Goal: Transaction & Acquisition: Book appointment/travel/reservation

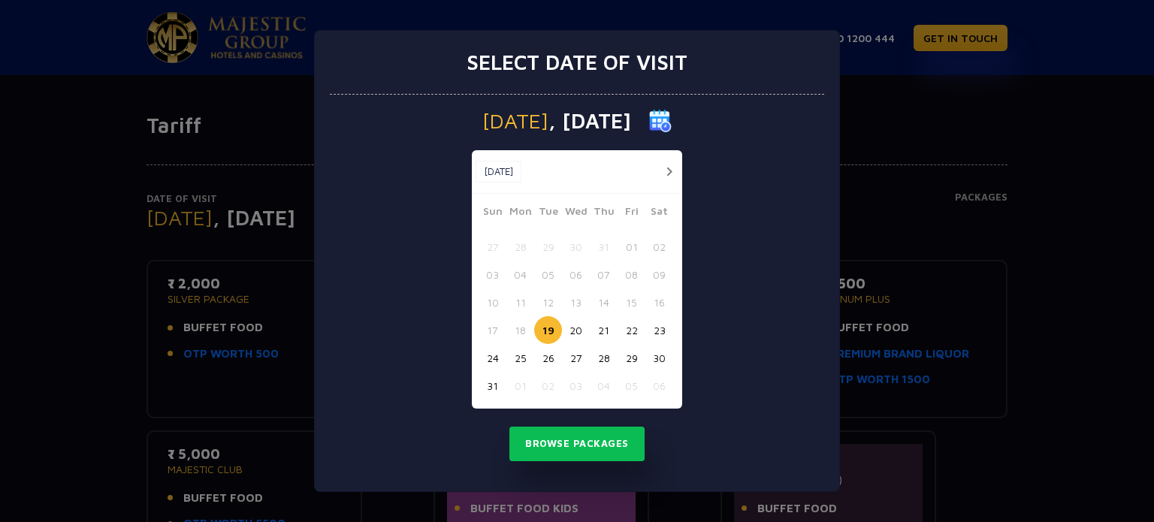
click at [517, 387] on button "01" at bounding box center [520, 386] width 28 height 28
click at [618, 357] on button "29" at bounding box center [631, 358] width 28 height 28
click at [619, 435] on button "Browse Packages" at bounding box center [576, 444] width 135 height 35
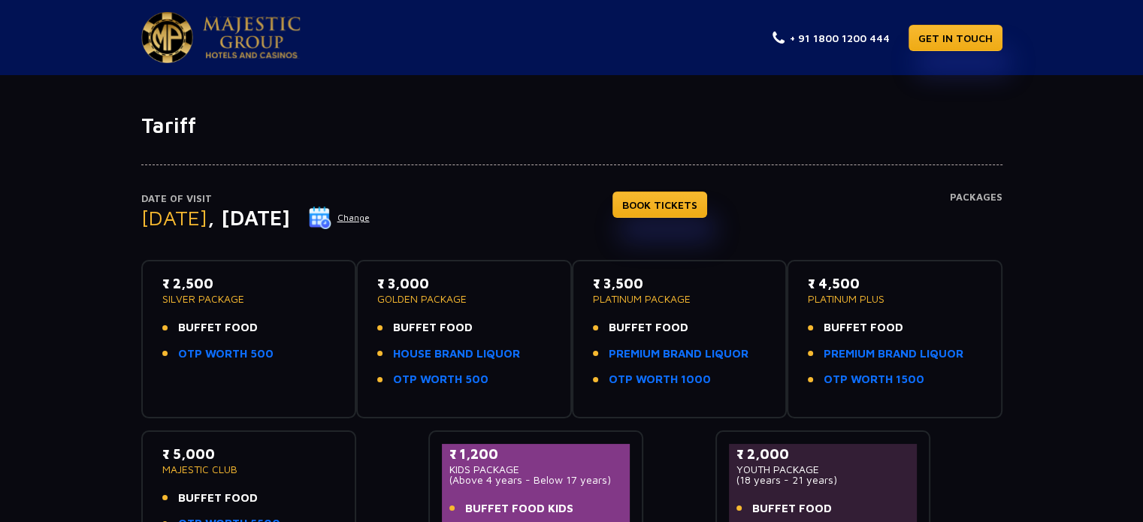
drag, startPoint x: 159, startPoint y: 302, endPoint x: 254, endPoint y: 300, distance: 95.4
click at [254, 300] on div "₹ 2,500 SILVER PACKAGE BUFFET FOOD OTP WORTH 500" at bounding box center [249, 338] width 189 height 131
click at [331, 213] on img at bounding box center [320, 218] width 23 height 23
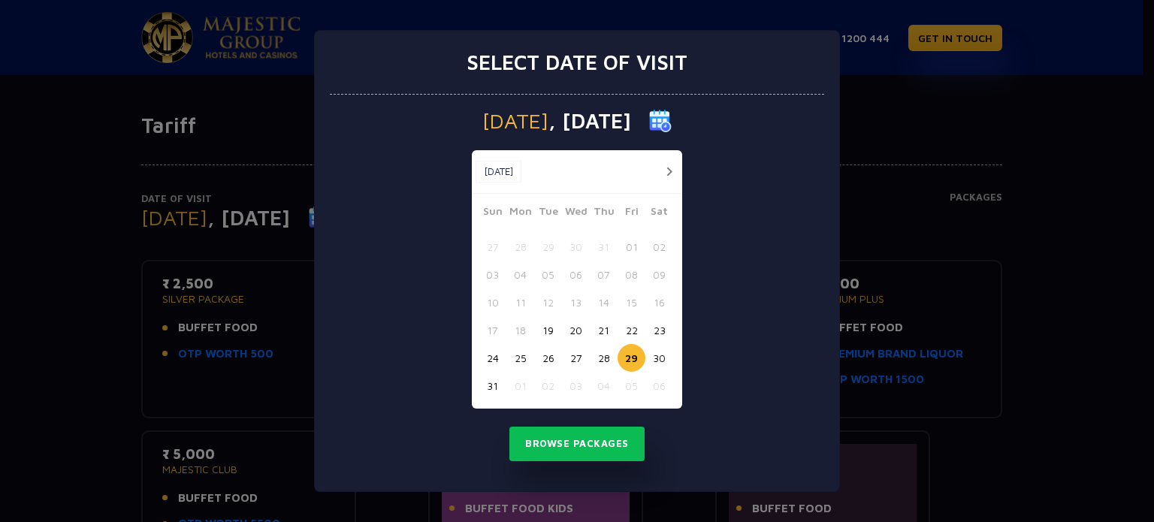
click at [499, 382] on button "31" at bounding box center [493, 386] width 28 height 28
click at [542, 436] on button "Browse Packages" at bounding box center [576, 444] width 135 height 35
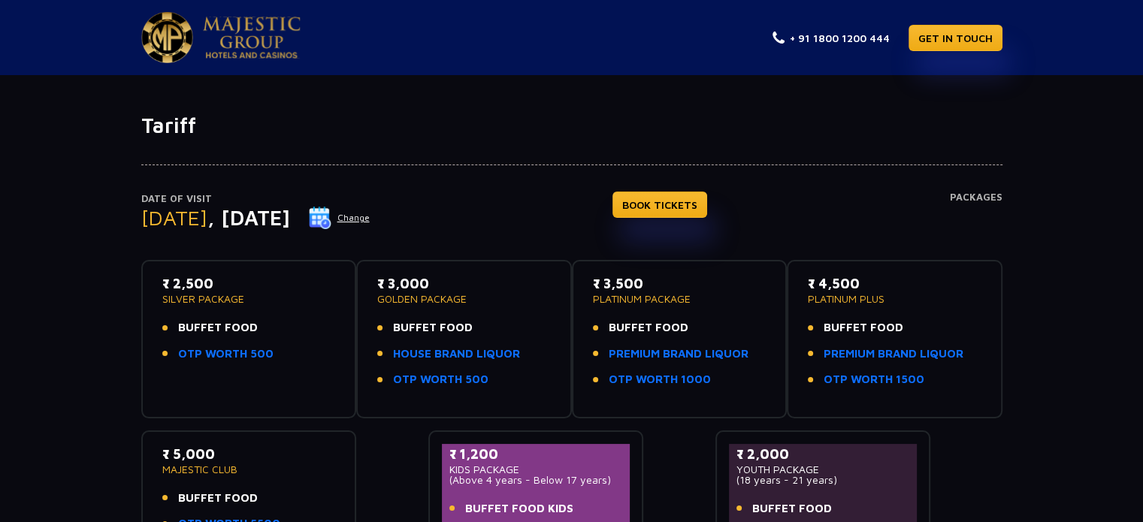
click at [354, 219] on div "[DATE] Change" at bounding box center [255, 218] width 229 height 24
drag, startPoint x: 132, startPoint y: 219, endPoint x: 343, endPoint y: 234, distance: 211.6
click at [343, 234] on div "Date of Visit [DATE] Change BOOK TICKETS Packages ₹ 2,500 SILVER PACKAGE BUFFET…" at bounding box center [571, 355] width 879 height 435
click at [469, 214] on div "Date of Visit [DATE] Change BOOK TICKETS Packages" at bounding box center [571, 226] width 861 height 69
click at [377, 147] on div at bounding box center [571, 151] width 861 height 27
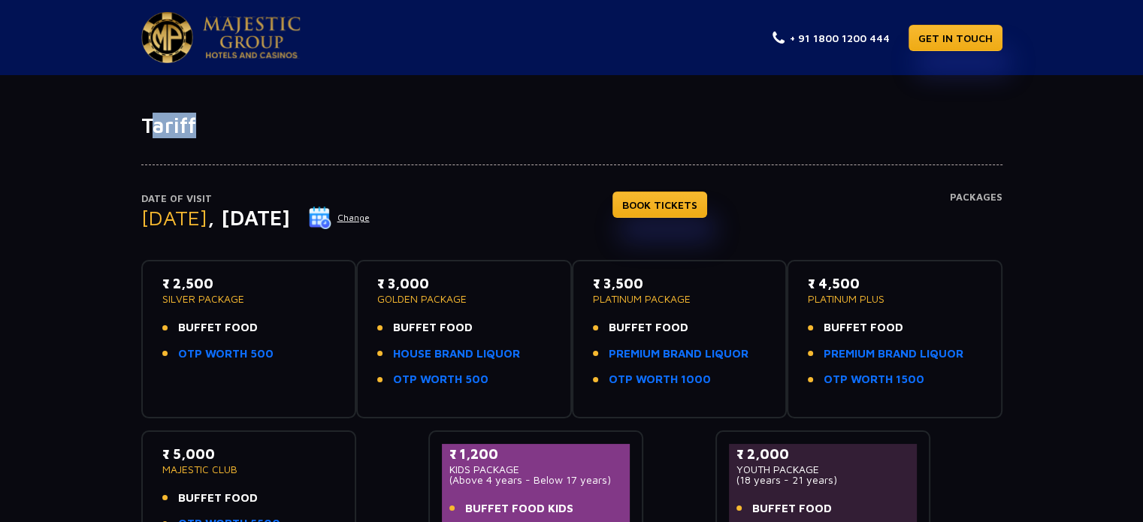
drag, startPoint x: 153, startPoint y: 125, endPoint x: 231, endPoint y: 122, distance: 78.2
click at [231, 122] on h1 "Tariff" at bounding box center [571, 126] width 861 height 26
click at [524, 147] on div at bounding box center [571, 151] width 861 height 27
drag, startPoint x: 529, startPoint y: 165, endPoint x: 536, endPoint y: 134, distance: 30.8
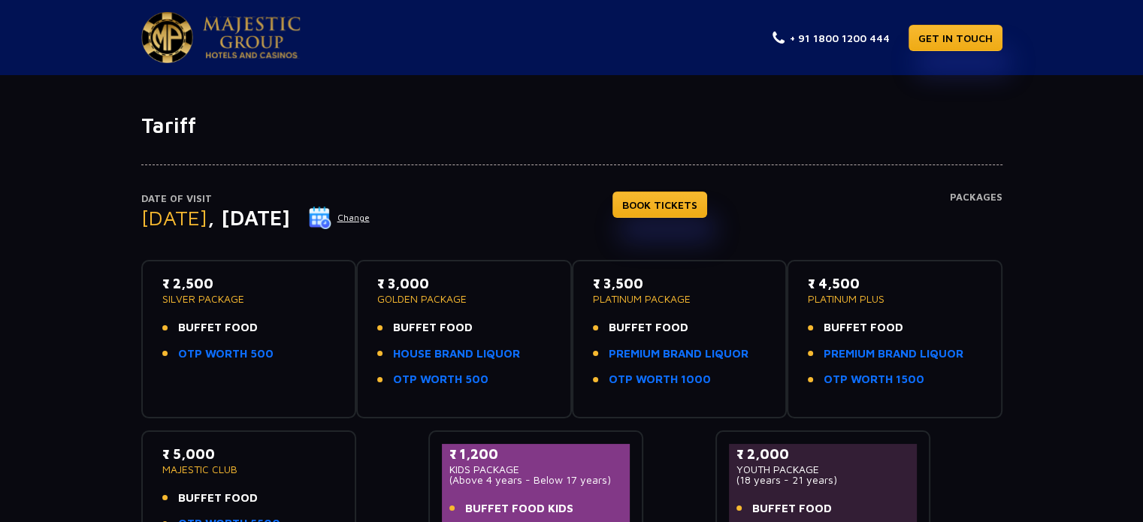
click at [536, 134] on div "Tariff Date of Visit [DATE] Change BOOK TICKETS Packages ₹ 2,500 SILVER PACKAGE…" at bounding box center [571, 377] width 1143 height 528
click at [549, 207] on div "Date of Visit [DATE] Change BOOK TICKETS Packages" at bounding box center [571, 226] width 861 height 69
drag, startPoint x: 520, startPoint y: 226, endPoint x: 478, endPoint y: 113, distance: 121.0
click at [478, 113] on div "Tariff Date of Visit [DATE] Change BOOK TICKETS Packages ₹ 2,500 SILVER PACKAGE…" at bounding box center [571, 377] width 1143 height 528
click at [478, 113] on h1 "Tariff" at bounding box center [571, 126] width 861 height 26
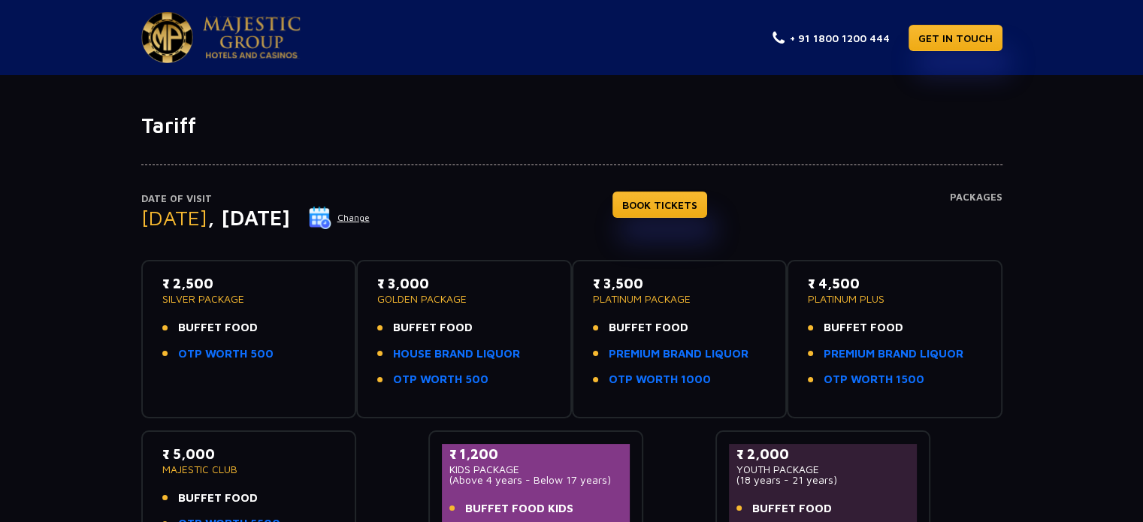
click at [977, 212] on h4 "Packages" at bounding box center [976, 219] width 53 height 54
click at [977, 207] on h4 "Packages" at bounding box center [976, 219] width 53 height 54
click at [886, 227] on div "Date of Visit [DATE] Change BOOK TICKETS Packages" at bounding box center [571, 226] width 861 height 69
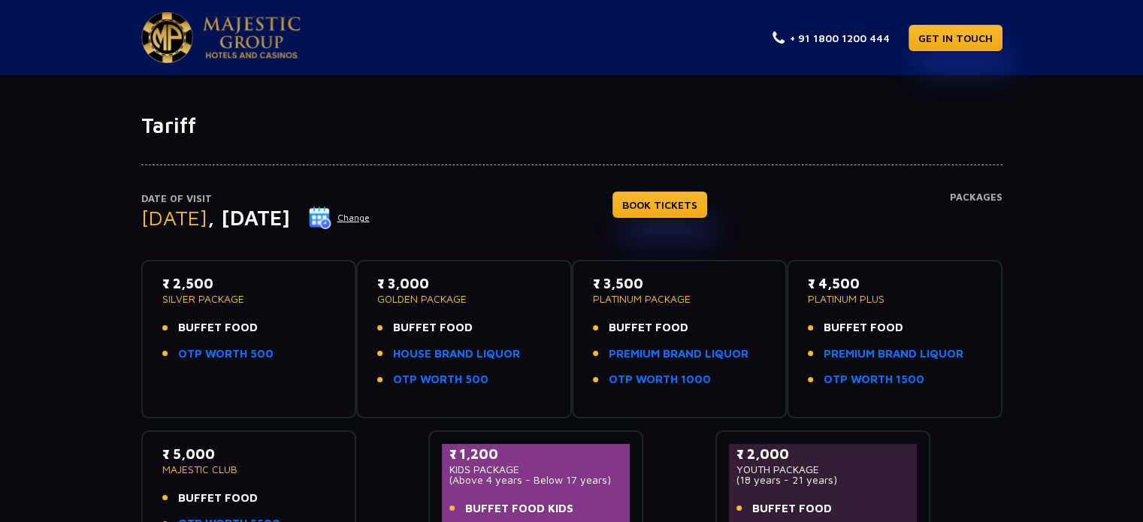
click at [563, 192] on div "Date of Visit [DATE] Change BOOK TICKETS Packages" at bounding box center [571, 226] width 861 height 69
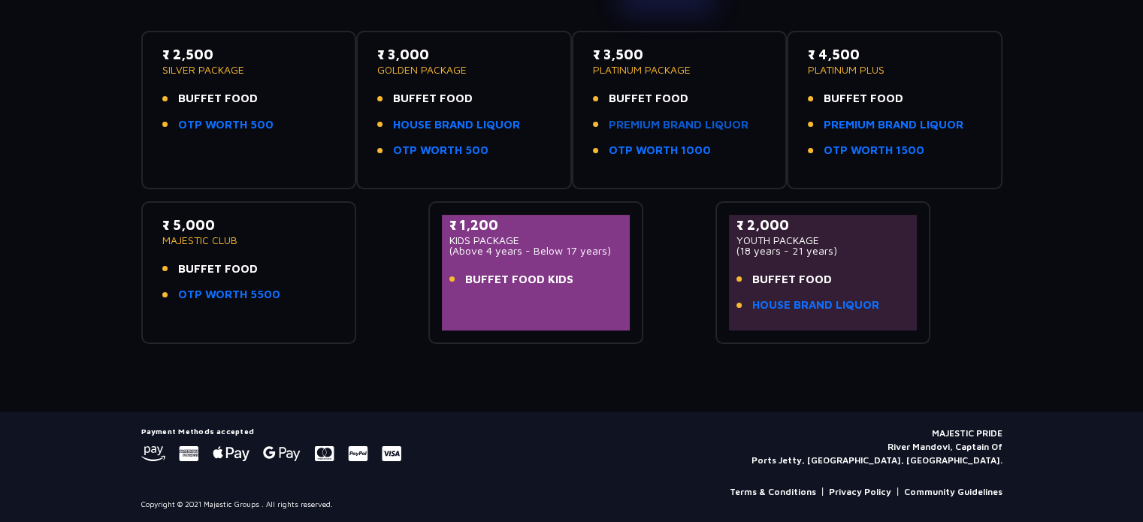
scroll to position [230, 0]
click at [511, 300] on div "₹ 1,200 KIDS PACKAGE (Above 4 years - Below 17 years) BUFFET FOOD KIDS" at bounding box center [536, 272] width 189 height 116
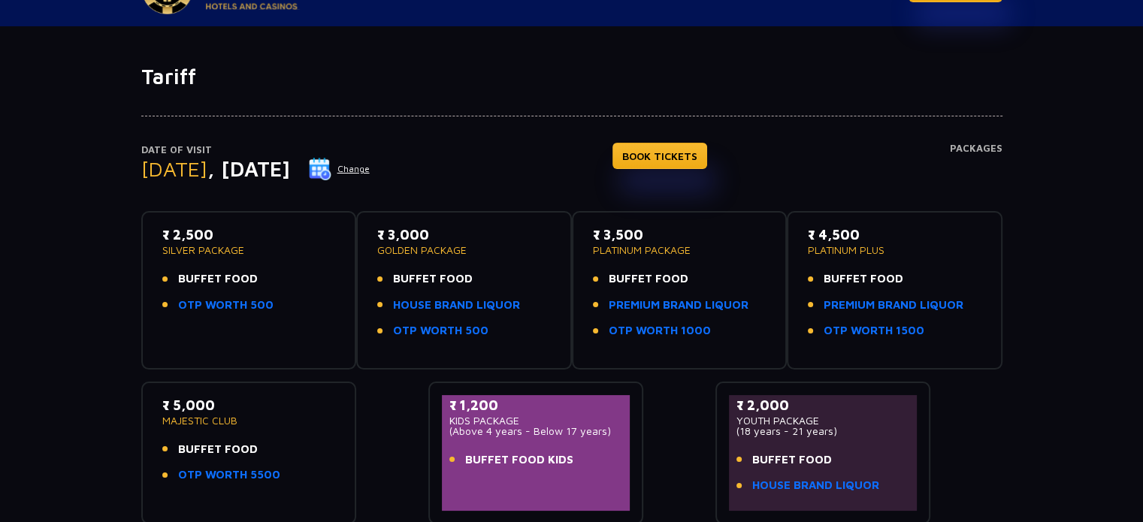
scroll to position [75, 0]
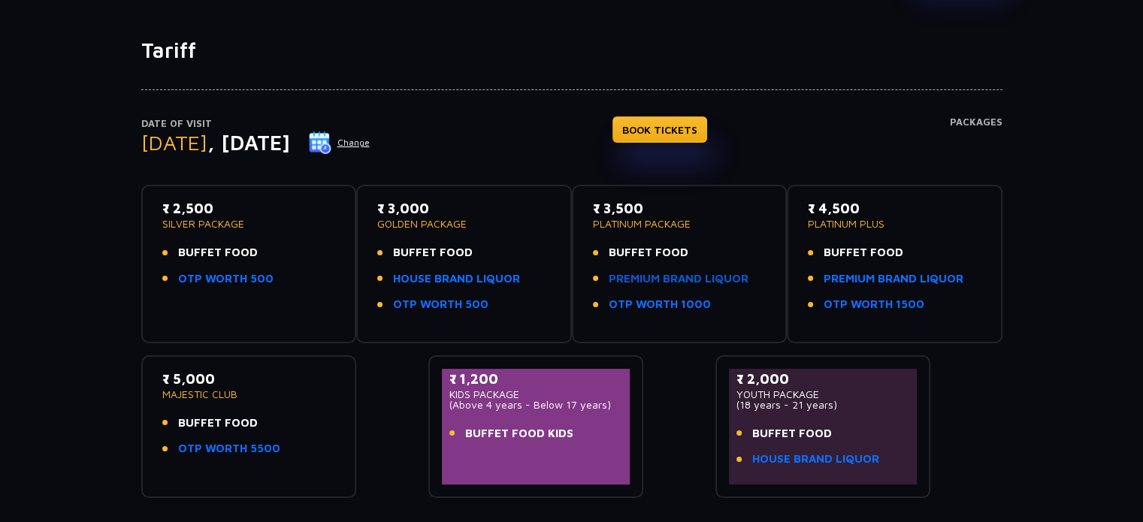
click at [661, 270] on link "PREMIUM BRAND LIQUOR" at bounding box center [678, 278] width 140 height 17
click at [700, 201] on p "₹ 3,500" at bounding box center [680, 208] width 174 height 20
click at [698, 264] on ul "BUFFET FOOD PREMIUM BRAND LIQUOR OTP WORTH 1000" at bounding box center [680, 278] width 174 height 69
click at [698, 276] on link "PREMIUM BRAND LIQUOR" at bounding box center [678, 278] width 140 height 17
click at [645, 255] on span "BUFFET FOOD" at bounding box center [648, 252] width 80 height 17
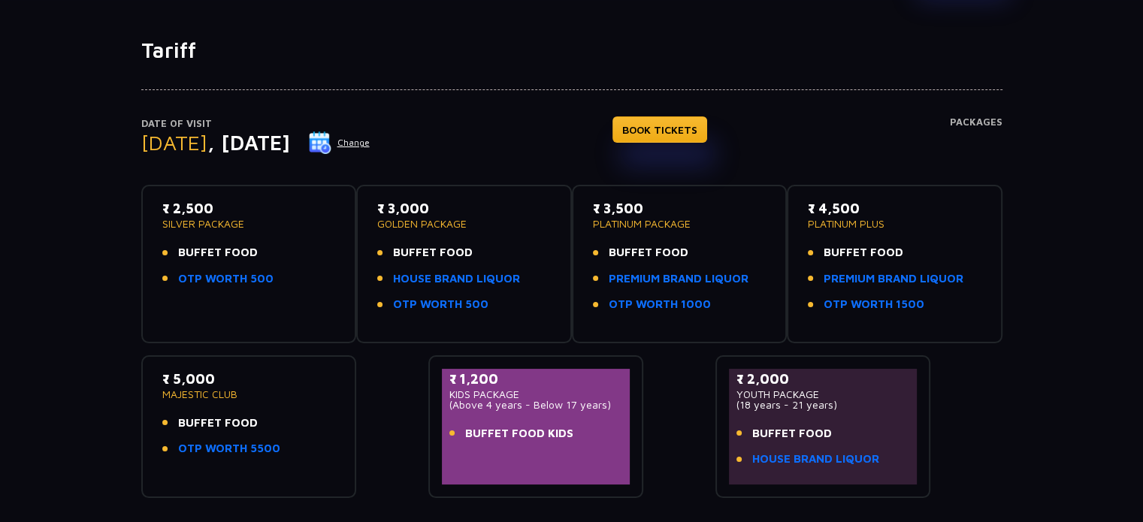
click at [646, 247] on span "BUFFET FOOD" at bounding box center [648, 252] width 80 height 17
click at [660, 303] on link "OTP WORTH 1000" at bounding box center [659, 304] width 102 height 17
